Goal: Task Accomplishment & Management: Use online tool/utility

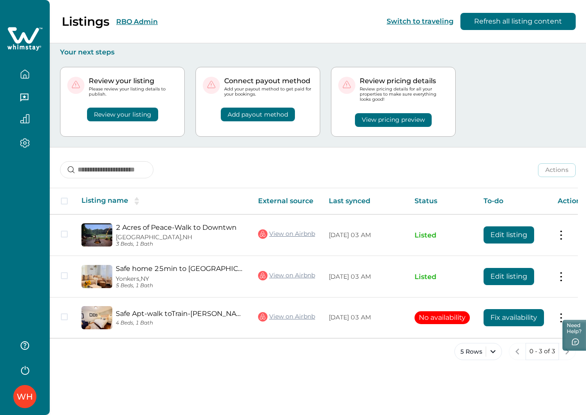
click at [129, 23] on button "RBO Admin" at bounding box center [137, 22] width 42 height 8
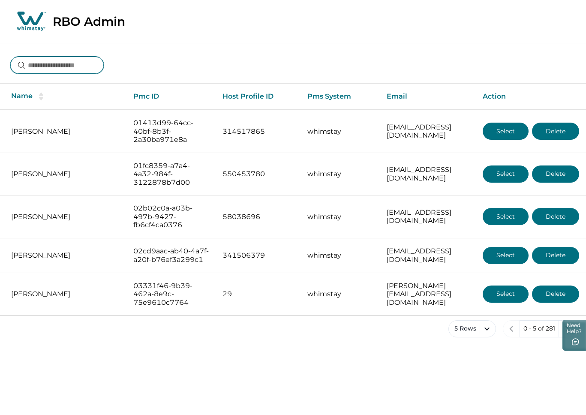
click at [60, 64] on input at bounding box center [56, 65] width 93 height 17
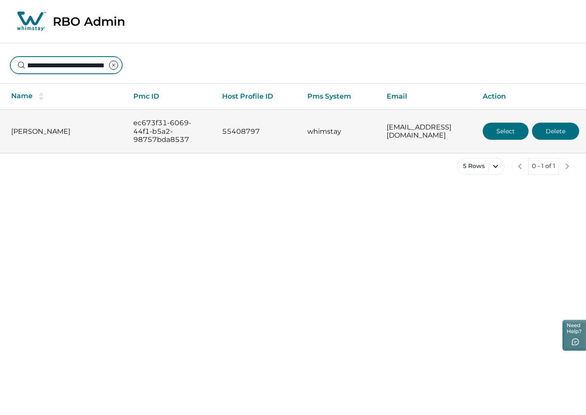
type input "**********"
click at [496, 126] on button "Select" at bounding box center [506, 131] width 46 height 17
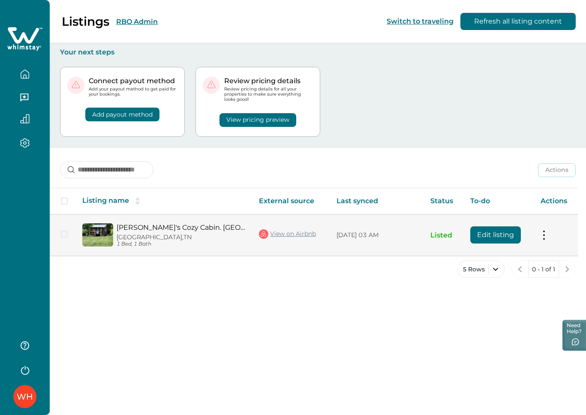
click at [292, 236] on link "View on Airbnb" at bounding box center [287, 233] width 57 height 11
click at [548, 232] on td "Actions View listing on Whimstay Unlist listing View listing details" at bounding box center [556, 235] width 44 height 42
click at [541, 238] on button at bounding box center [543, 235] width 7 height 9
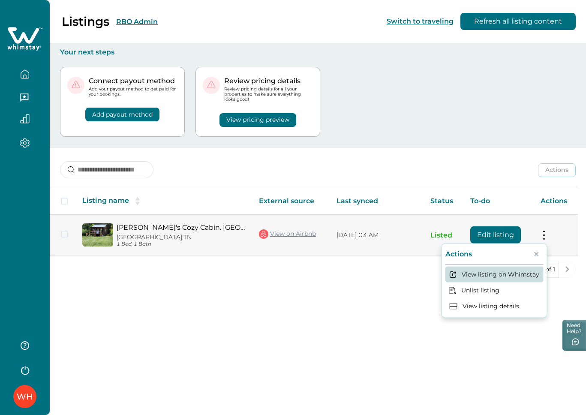
click at [515, 273] on button "View listing on Whimstay" at bounding box center [494, 274] width 98 height 16
